Goal: Find specific page/section

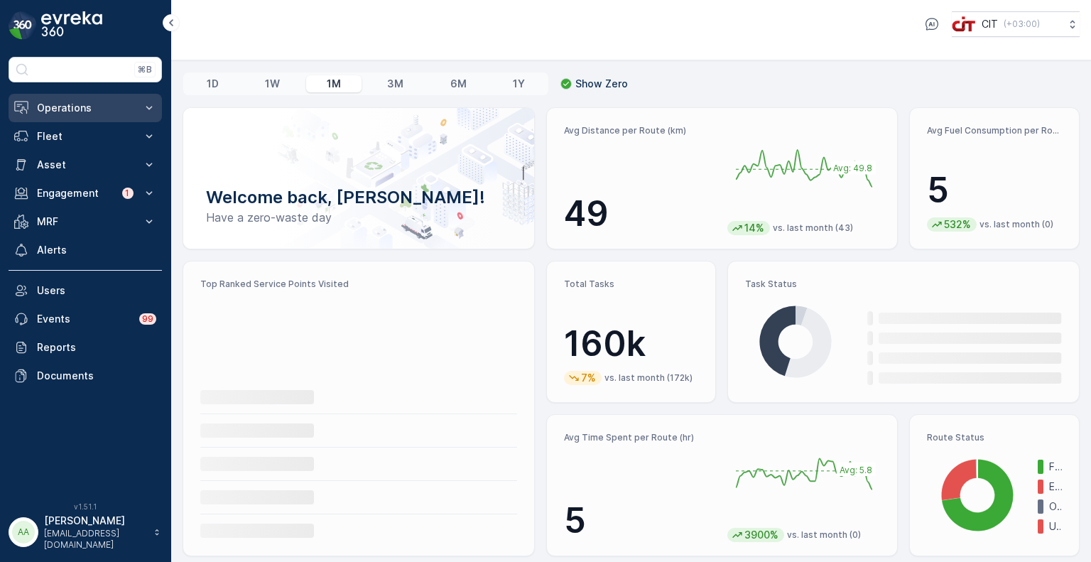
click at [57, 101] on p "Operations" at bounding box center [85, 108] width 97 height 14
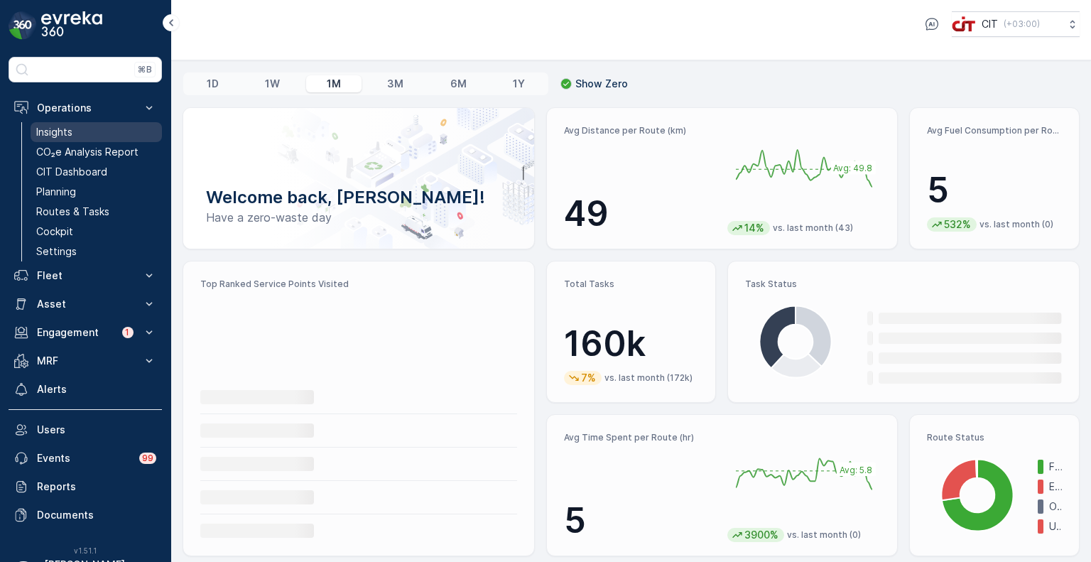
click at [61, 135] on p "Insights" at bounding box center [54, 132] width 36 height 14
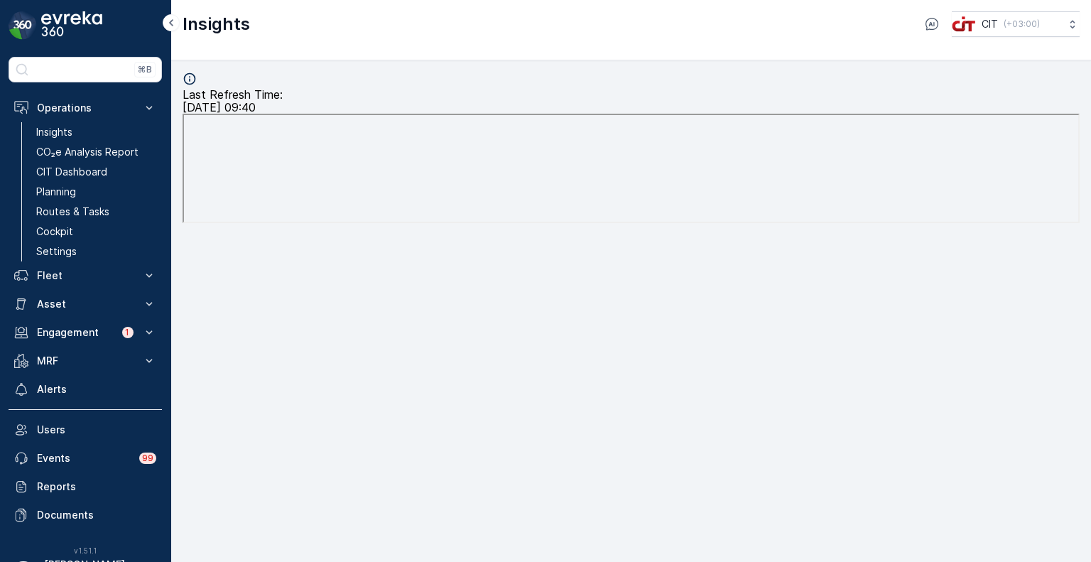
scroll to position [11, 0]
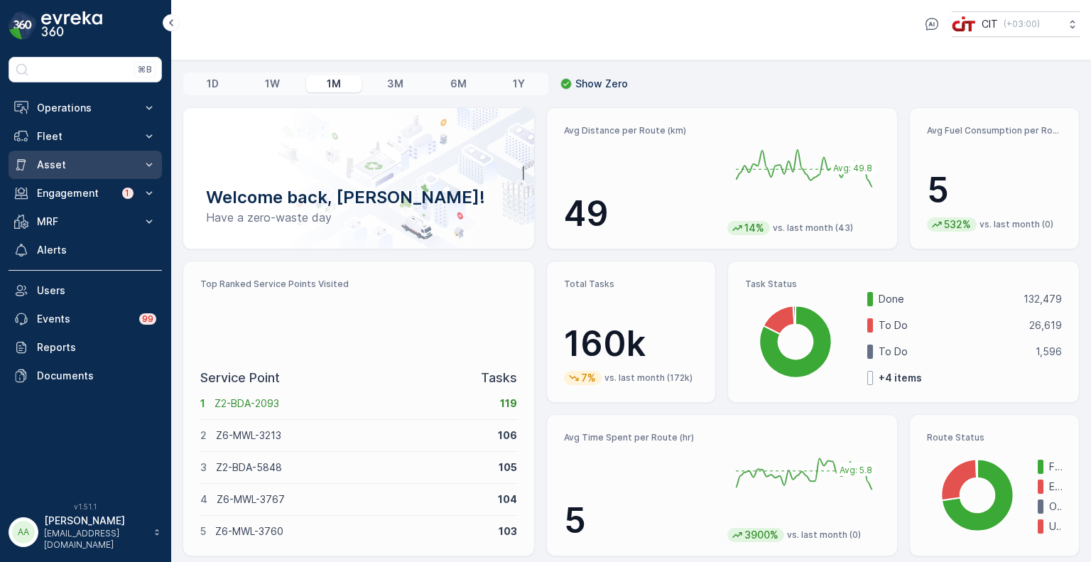
click at [54, 158] on p "Asset" at bounding box center [85, 165] width 97 height 14
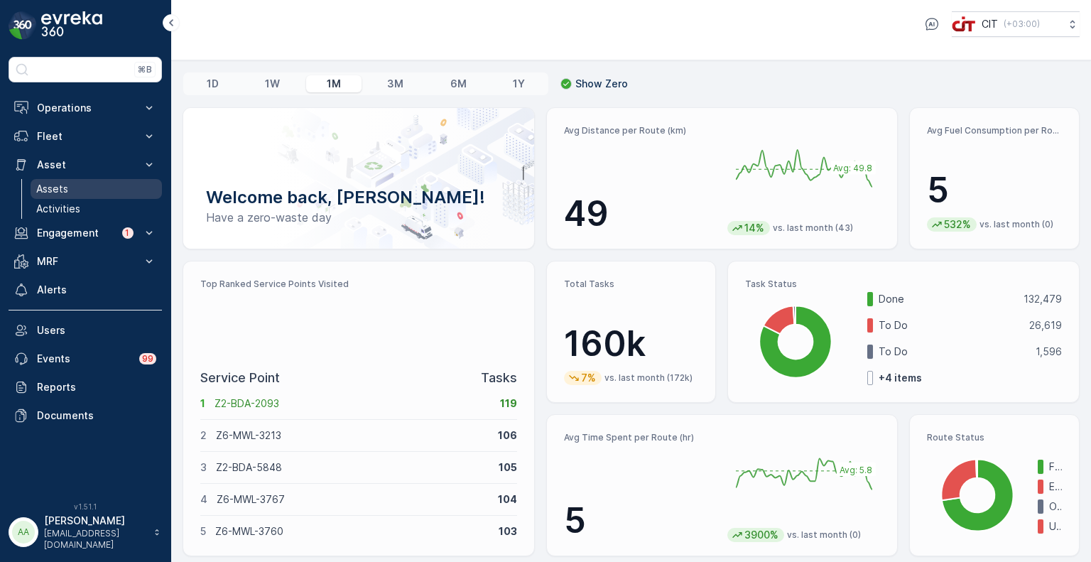
click at [57, 182] on p "Assets" at bounding box center [52, 189] width 32 height 14
